Goal: Complete application form

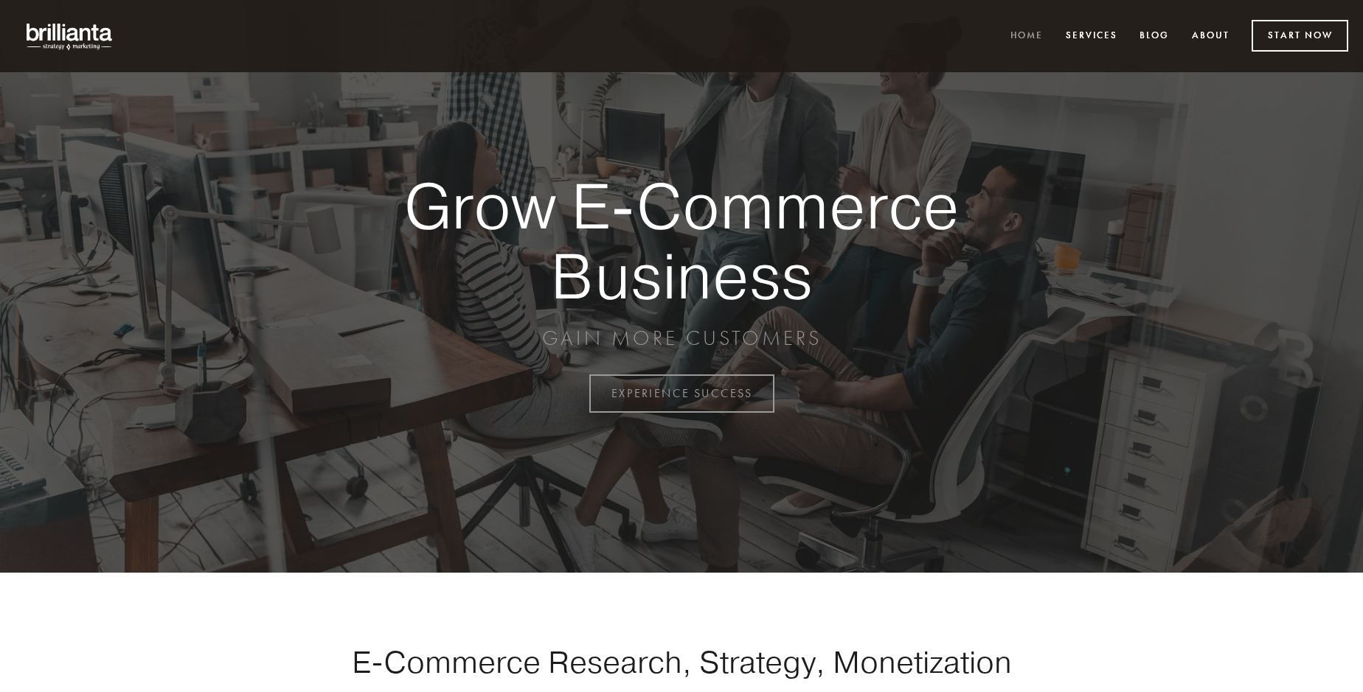
scroll to position [3866, 0]
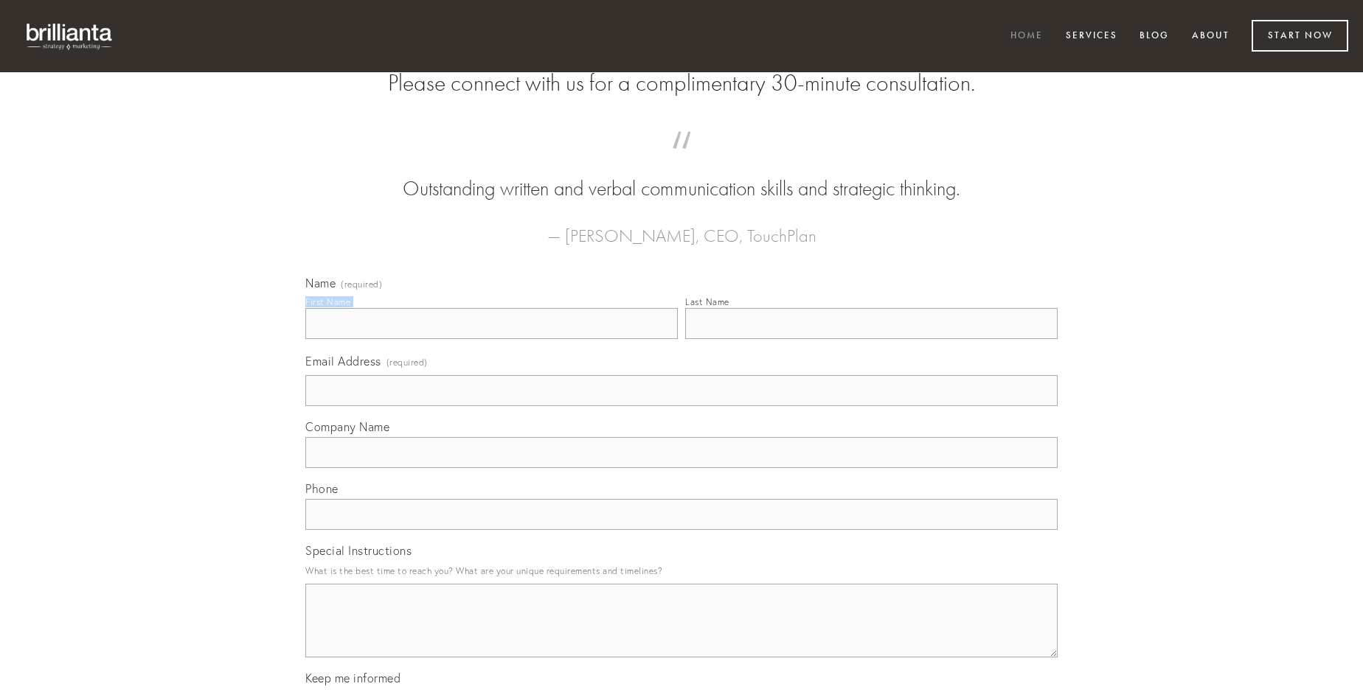
type input "[PERSON_NAME]"
click at [871, 339] on input "Last Name" at bounding box center [871, 323] width 372 height 31
type input "[PERSON_NAME]"
click at [681, 406] on input "Email Address (required)" at bounding box center [681, 390] width 752 height 31
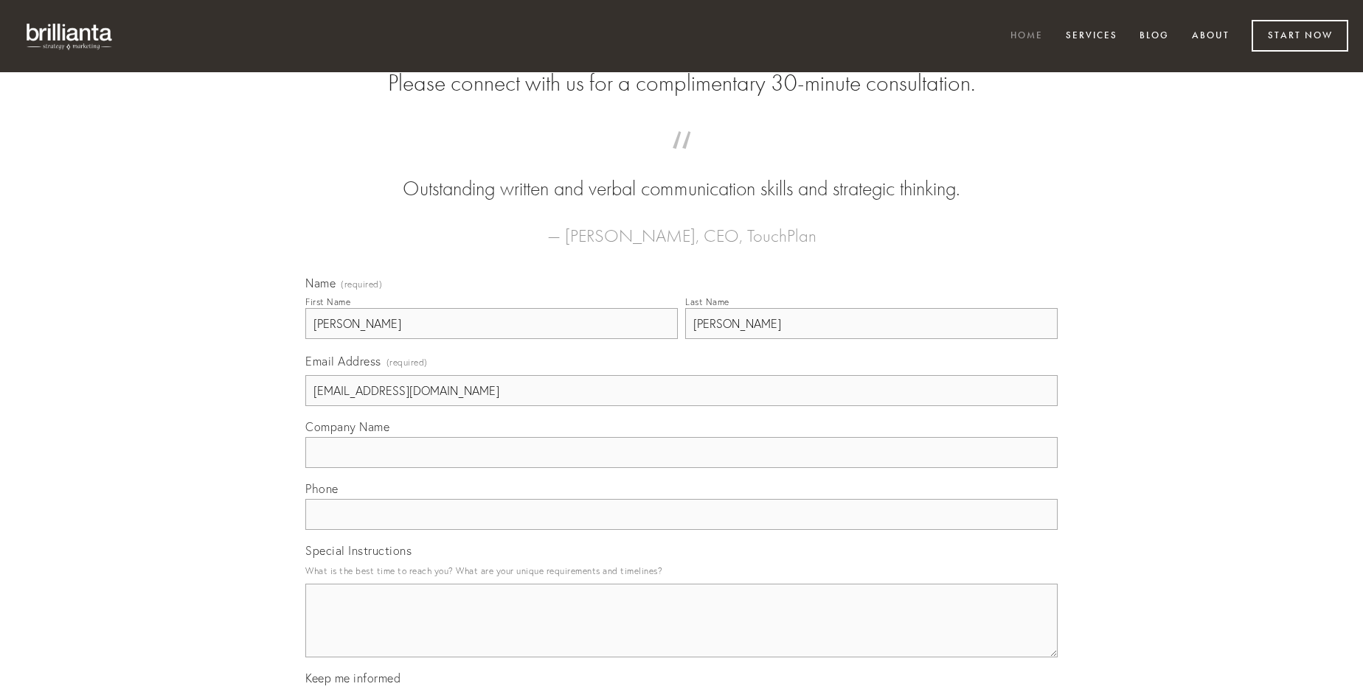
type input "[EMAIL_ADDRESS][DOMAIN_NAME]"
click at [681, 468] on input "Company Name" at bounding box center [681, 452] width 752 height 31
type input "circumvenio"
click at [681, 530] on input "text" at bounding box center [681, 514] width 752 height 31
click at [681, 634] on textarea "Special Instructions" at bounding box center [681, 621] width 752 height 74
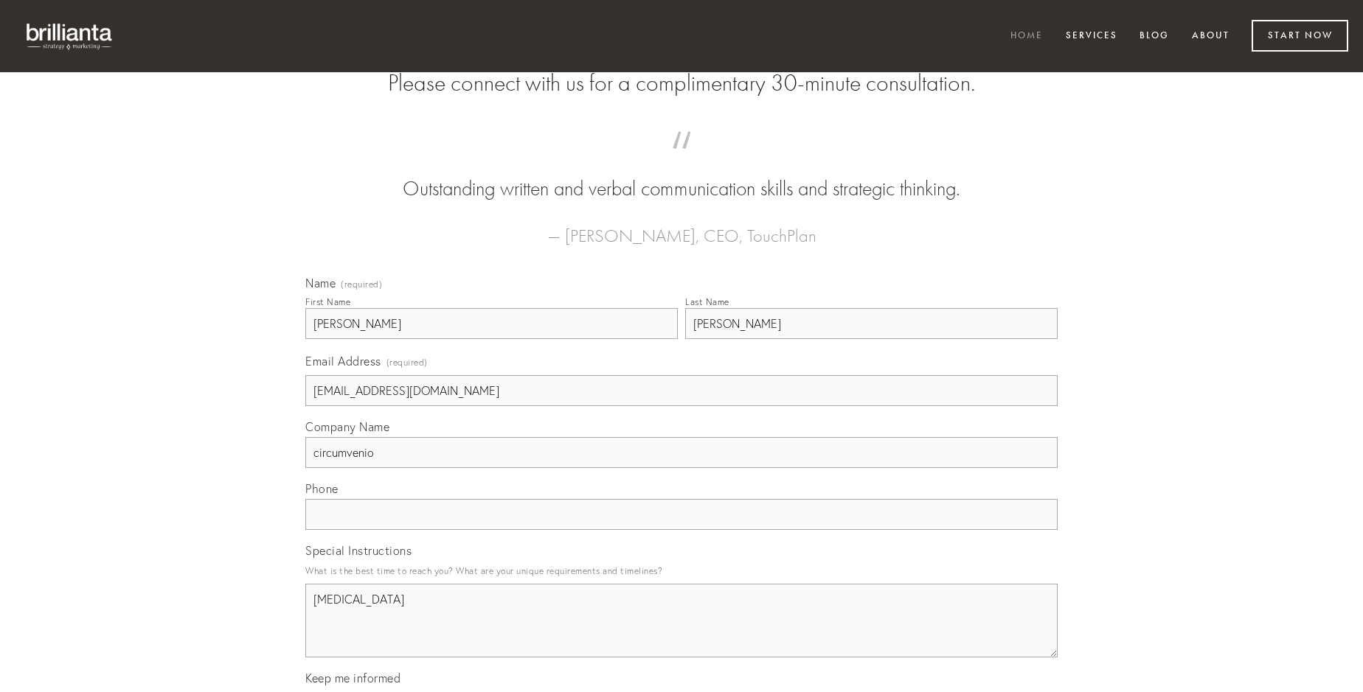
type textarea "[MEDICAL_DATA]"
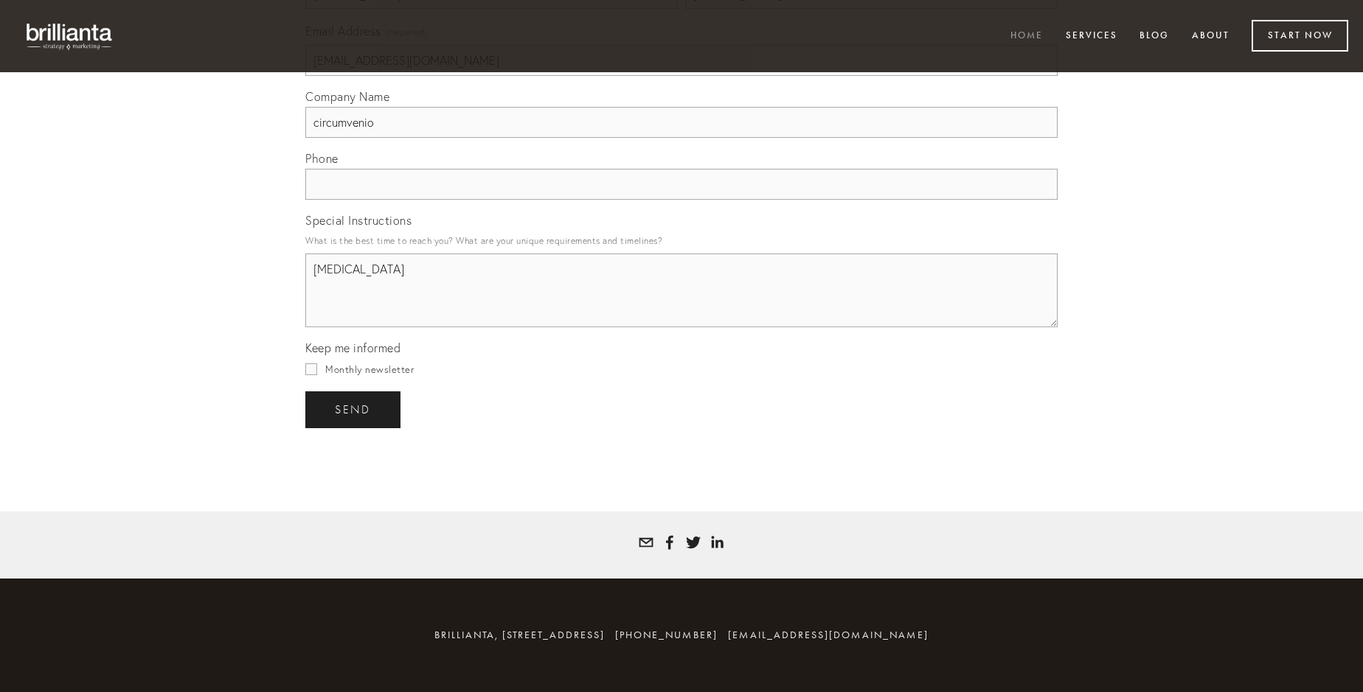
click at [354, 409] on span "send" at bounding box center [353, 409] width 36 height 13
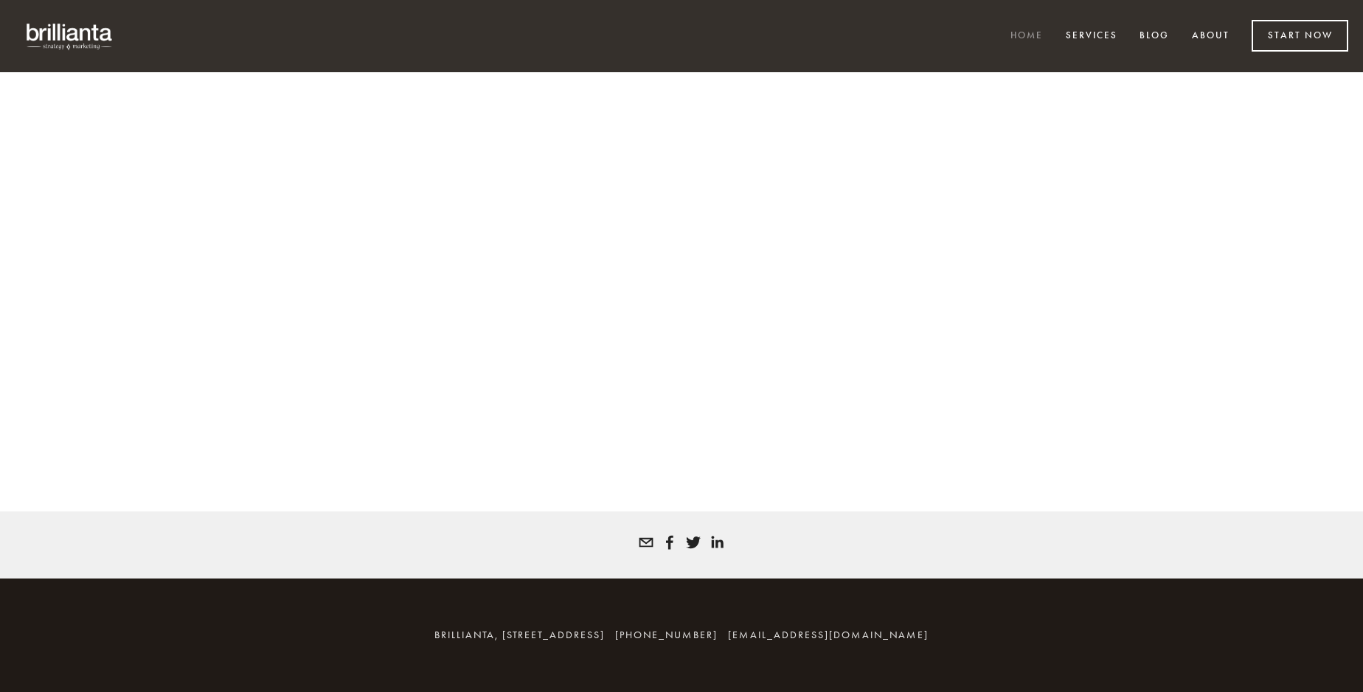
scroll to position [3846, 0]
